Goal: Information Seeking & Learning: Learn about a topic

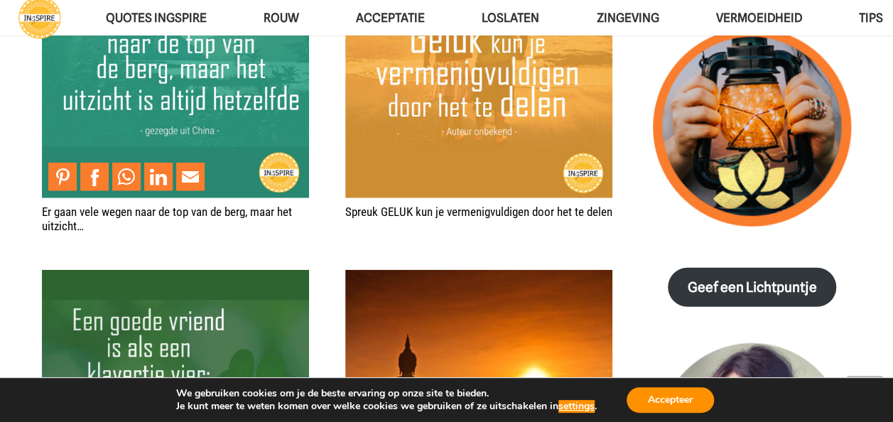
scroll to position [1628, 0]
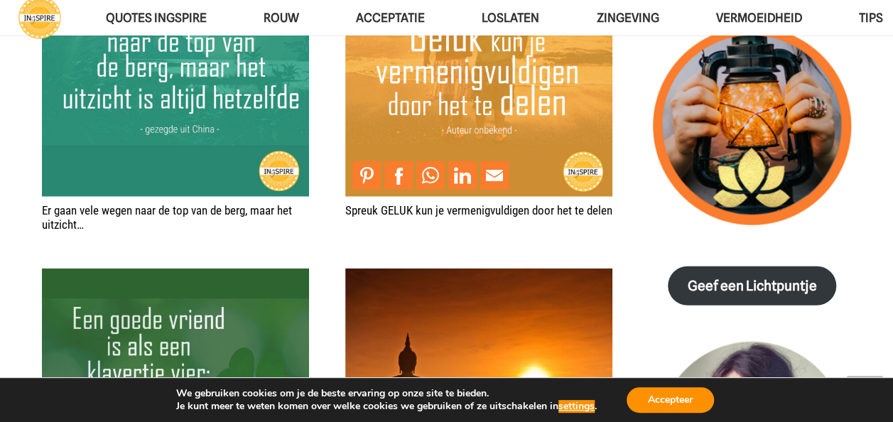
click at [496, 116] on img "Spreuk GELUK kun je vermenigvuldigen door het te delen" at bounding box center [478, 63] width 267 height 267
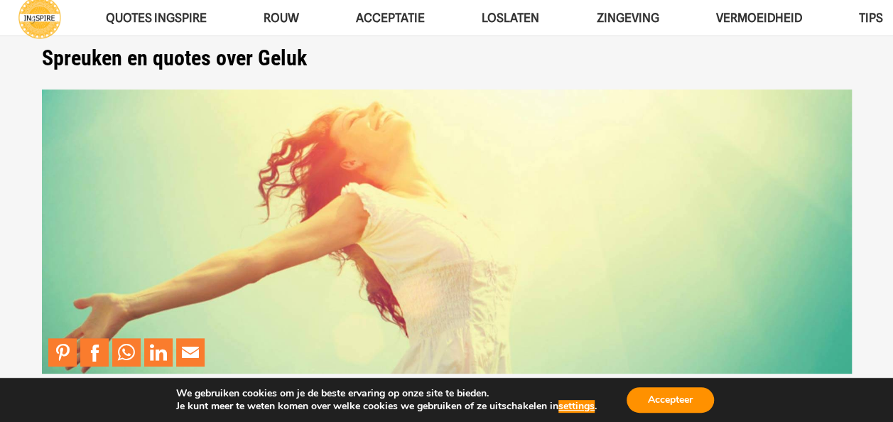
scroll to position [28, 0]
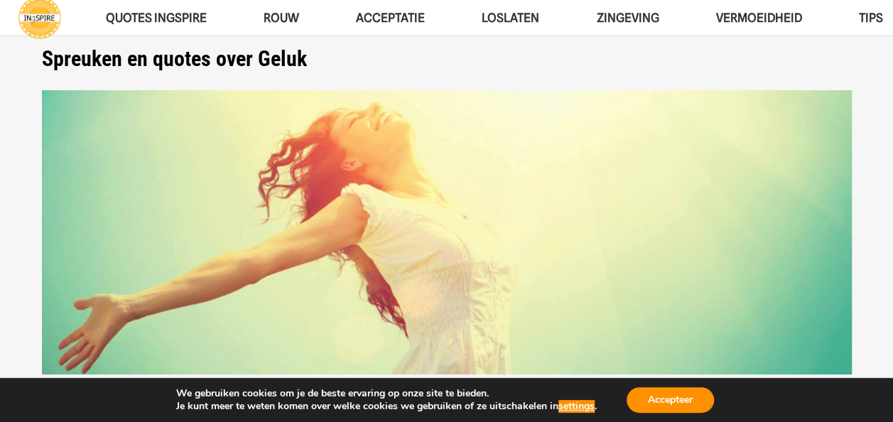
drag, startPoint x: 40, startPoint y: 61, endPoint x: 178, endPoint y: 65, distance: 138.6
click at [178, 65] on div "Spreuken en quotes over Geluk De mooie wijsheden, quotes en spreuken over GELUK…" at bounding box center [446, 228] width 846 height 364
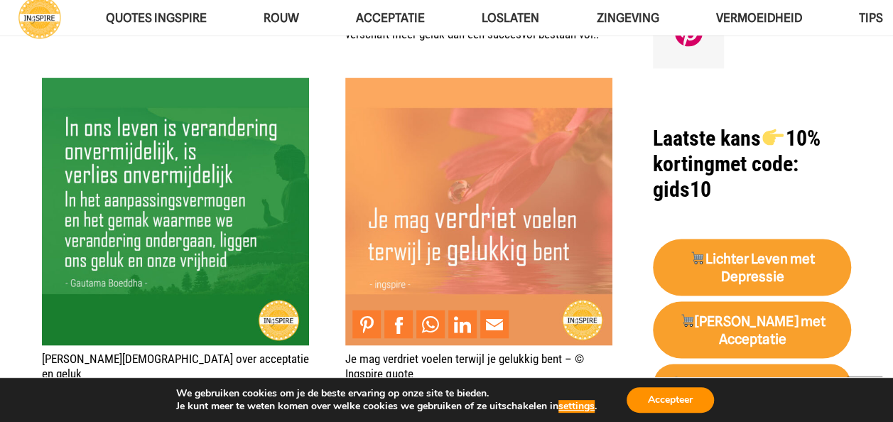
scroll to position [1266, 0]
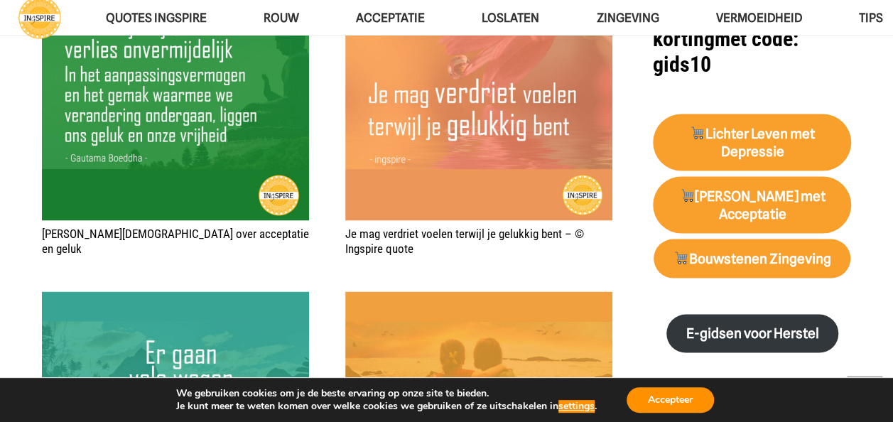
drag, startPoint x: 422, startPoint y: 247, endPoint x: 339, endPoint y: 228, distance: 85.3
click at [339, 228] on div "Je zielsmissie is een ontmoeting met wat jou bevrijdt © De essentie van zingevi…" at bounding box center [327, 266] width 571 height 1980
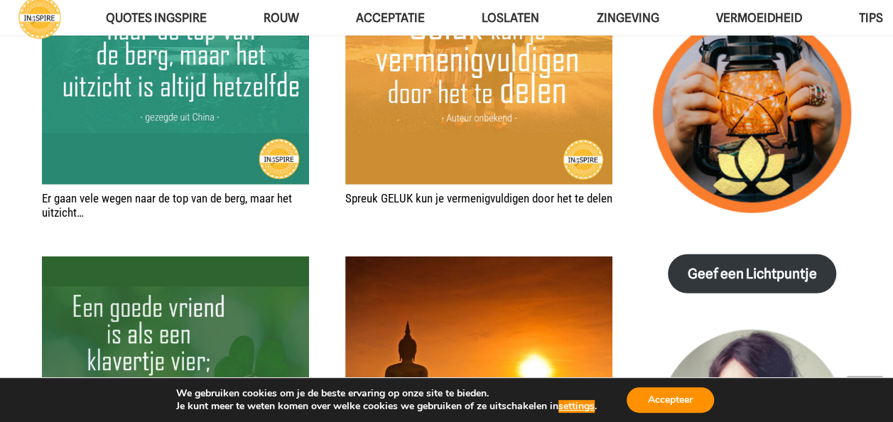
scroll to position [1657, 0]
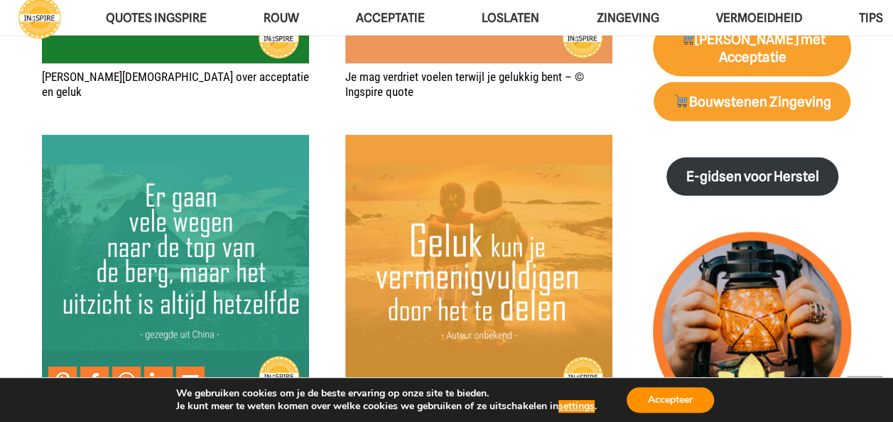
scroll to position [1368, 0]
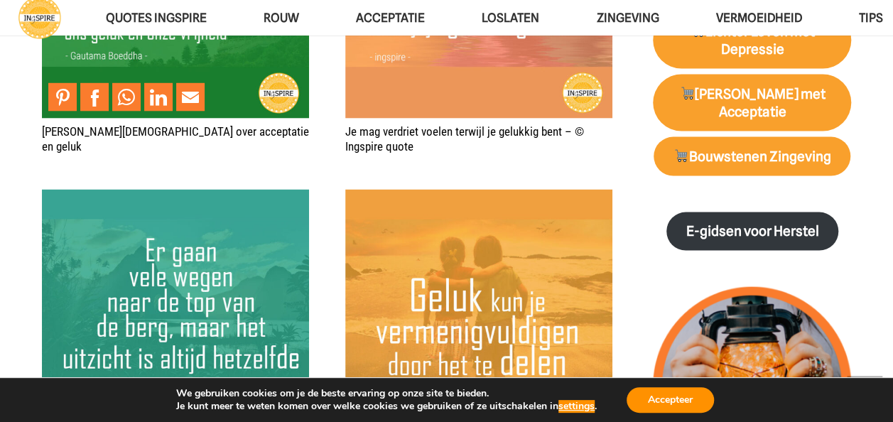
click at [40, 11] on img "Ingspire - het zingevingsplatform met de mooiste spreuken en gouden inzichten o…" at bounding box center [39, 17] width 43 height 43
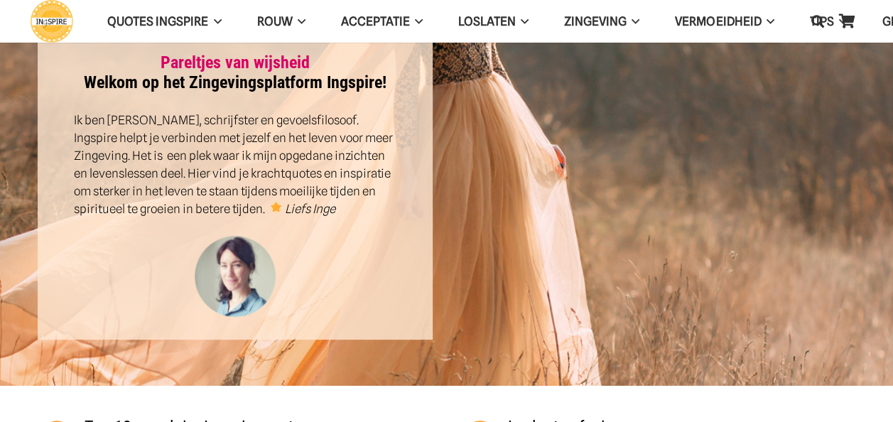
scroll to position [194, 0]
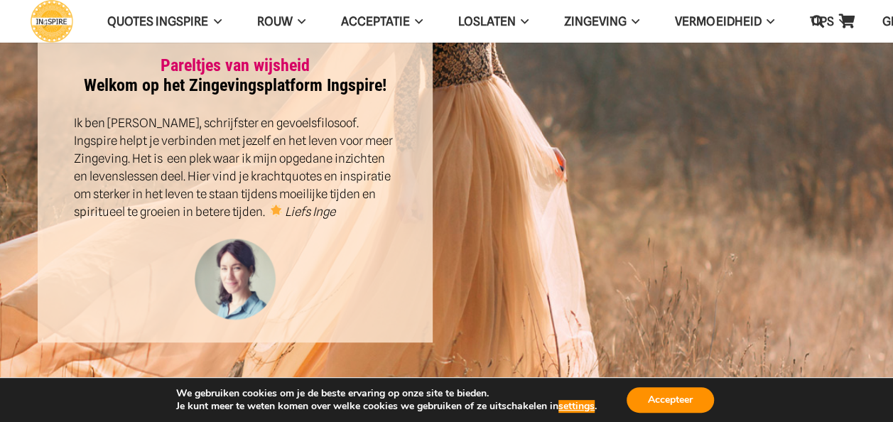
drag, startPoint x: 112, startPoint y: 124, endPoint x: 145, endPoint y: 124, distance: 32.7
click at [145, 124] on p "Ik ben [PERSON_NAME], schrijfster en gevoelsfilosoof. Ingspire helpt je verbind…" at bounding box center [235, 167] width 323 height 107
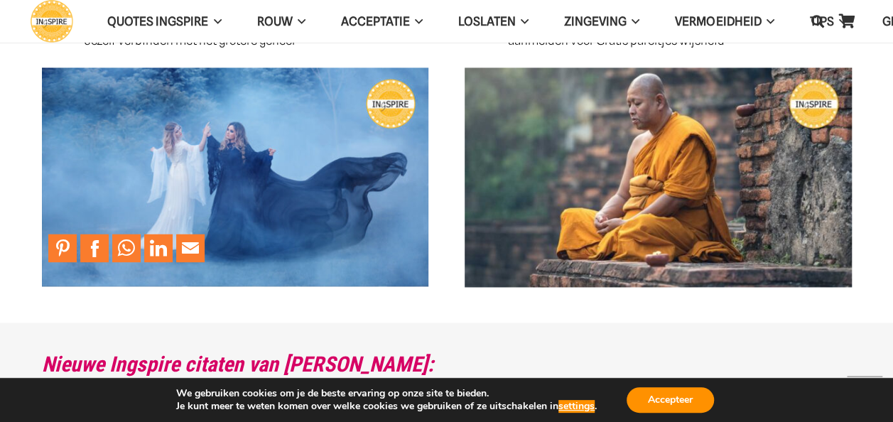
scroll to position [968, 0]
